Goal: Find specific page/section: Find specific page/section

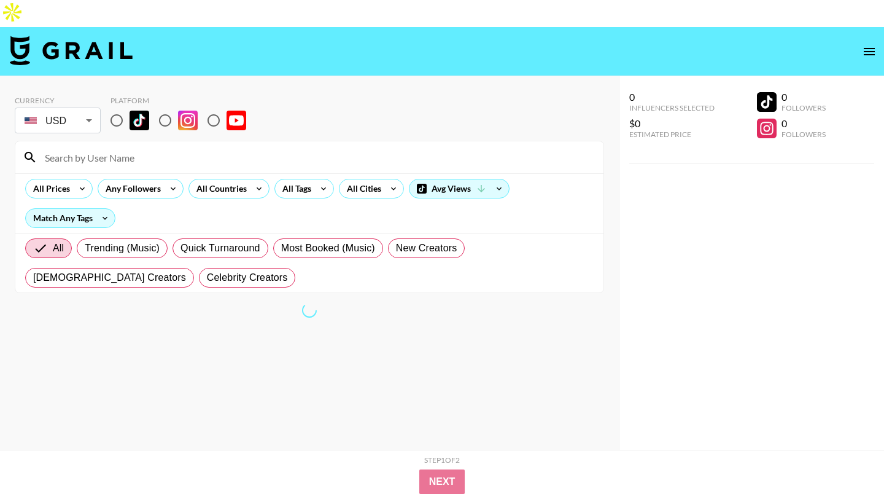
click at [122, 107] on input "radio" at bounding box center [117, 120] width 26 height 26
radio input "true"
click at [136, 147] on input at bounding box center [316, 157] width 559 height 20
click at [210, 107] on input "radio" at bounding box center [214, 120] width 26 height 26
radio input "true"
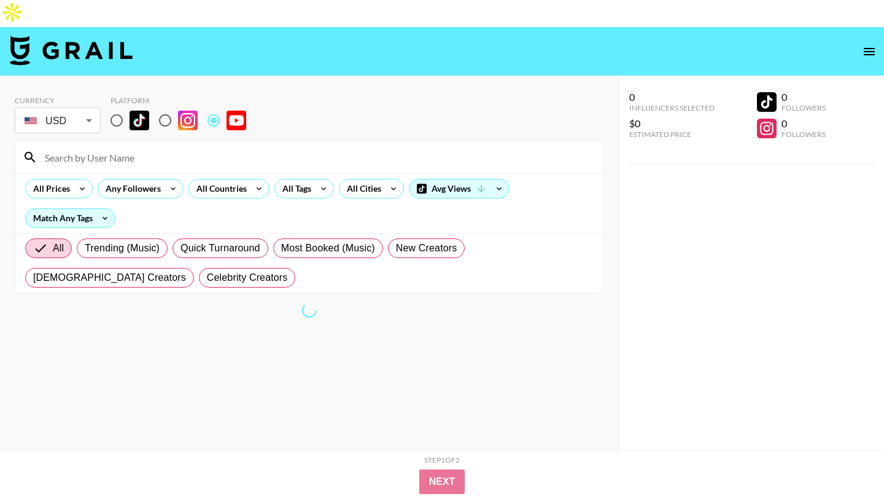
click at [198, 147] on input at bounding box center [316, 157] width 559 height 20
paste input "nhonsworld"
type input "nhonsworld"
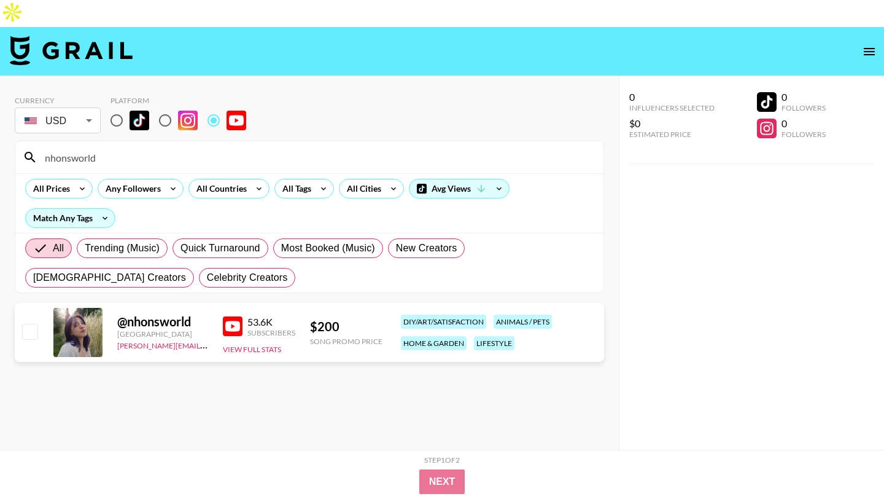
click at [120, 147] on input "nhonsworld" at bounding box center [316, 157] width 559 height 20
click at [119, 147] on input "nhonsworld" at bounding box center [316, 157] width 559 height 20
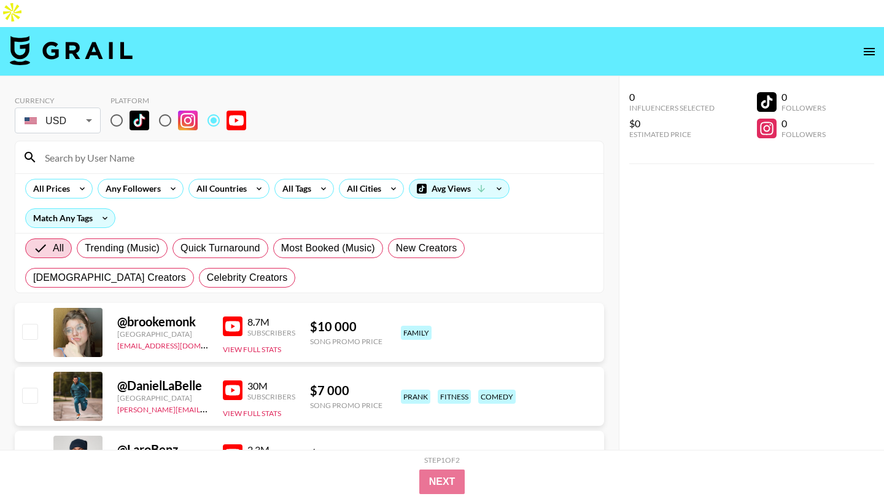
paste input "helenpenggg"
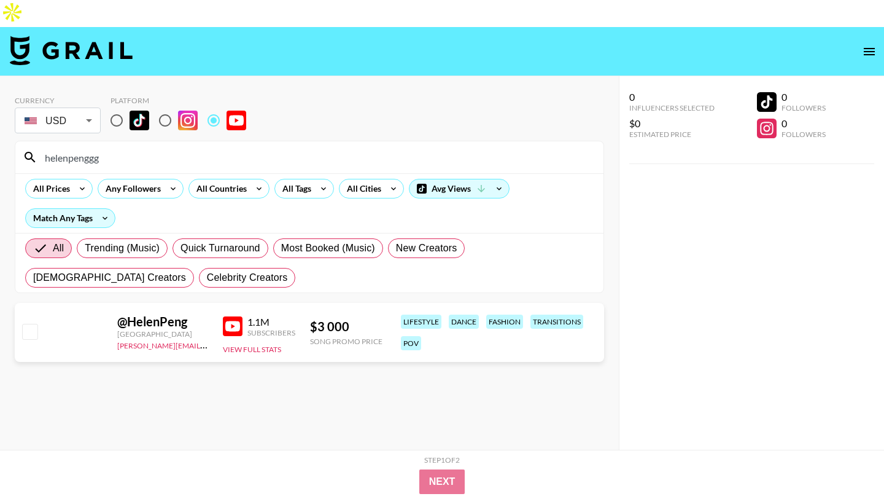
type input "helenpenggg"
